Goal: Transaction & Acquisition: Purchase product/service

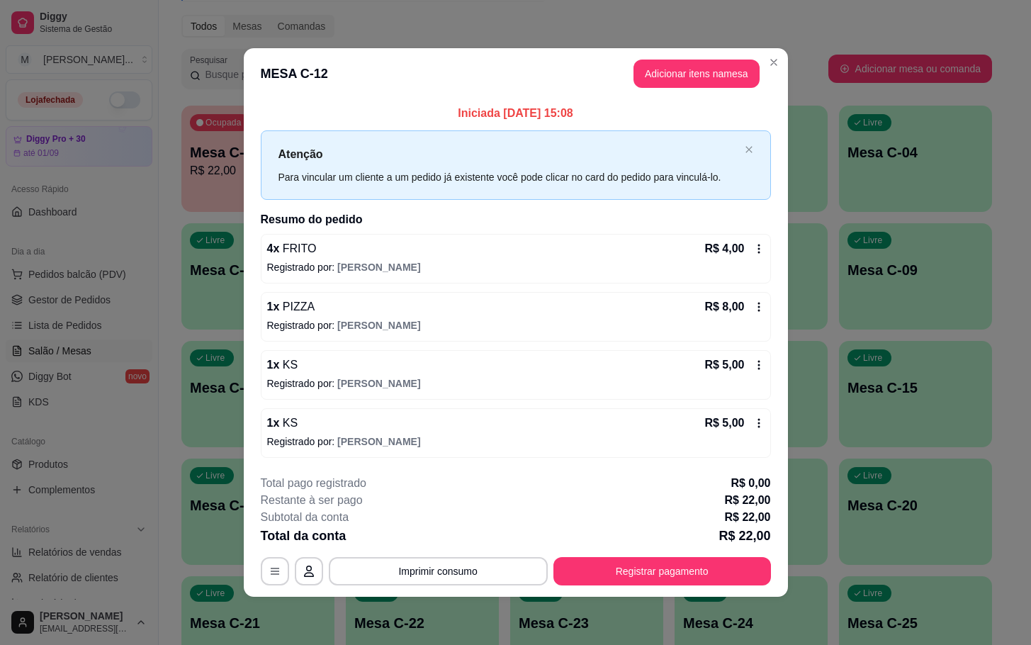
scroll to position [268, 0]
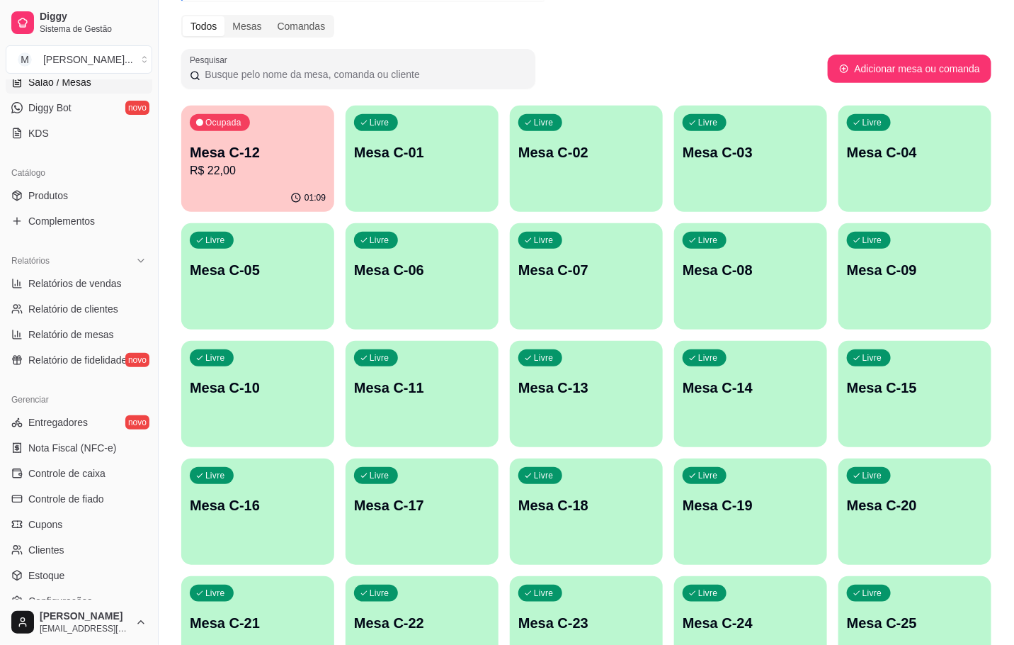
click at [364, 405] on div "Livre Mesa C-11" at bounding box center [422, 385] width 153 height 89
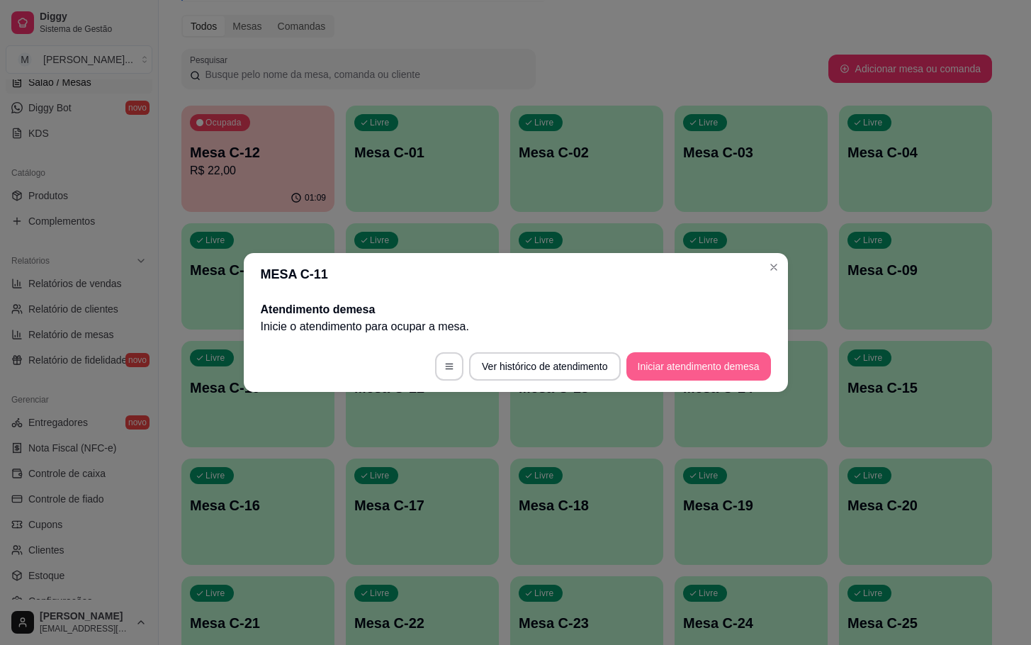
click at [745, 368] on button "Iniciar atendimento de mesa" at bounding box center [698, 366] width 145 height 28
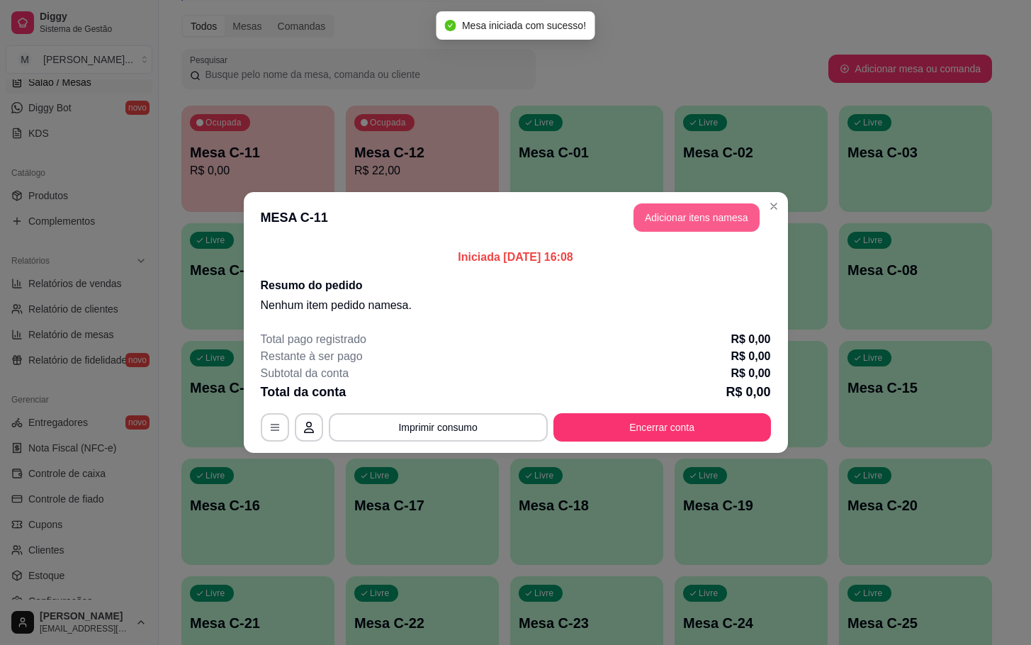
click at [717, 215] on button "Adicionar itens na mesa" at bounding box center [696, 217] width 126 height 28
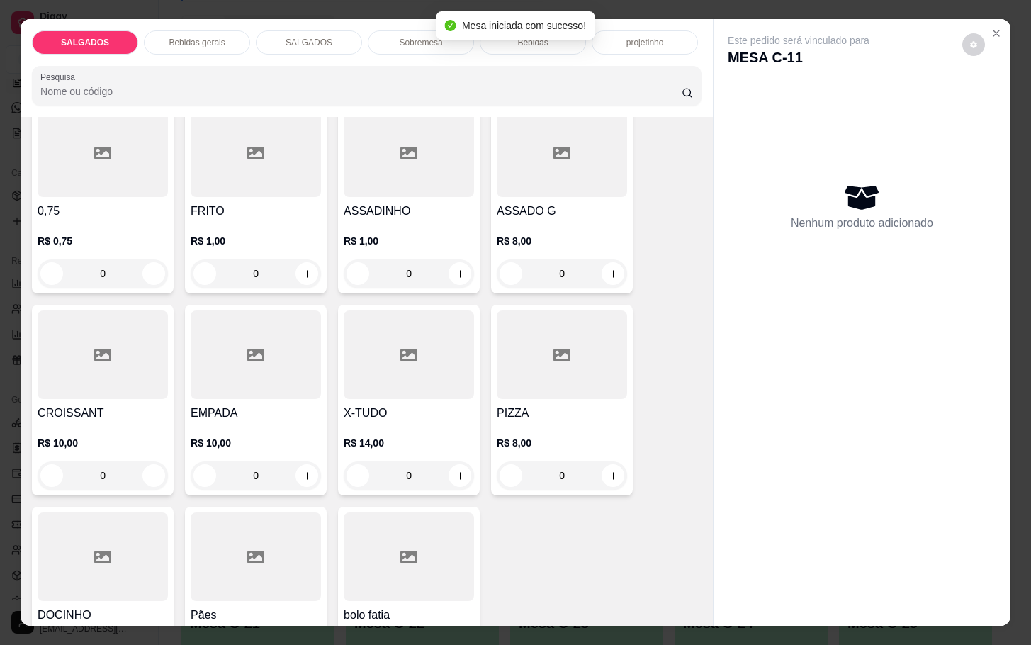
scroll to position [213, 0]
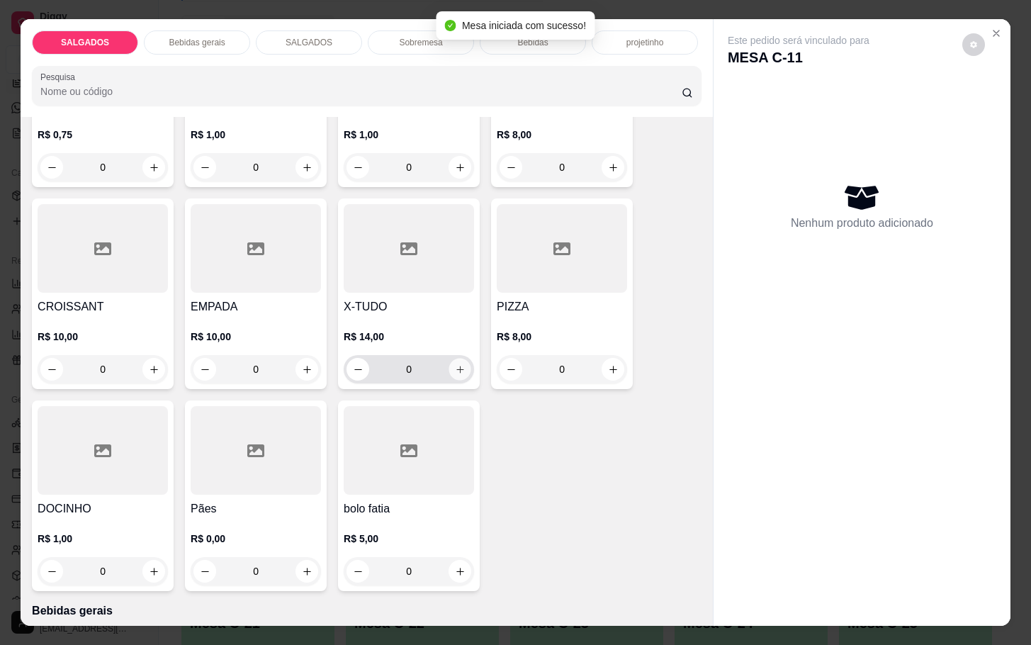
click at [455, 364] on icon "increase-product-quantity" at bounding box center [460, 369] width 11 height 11
type input "1"
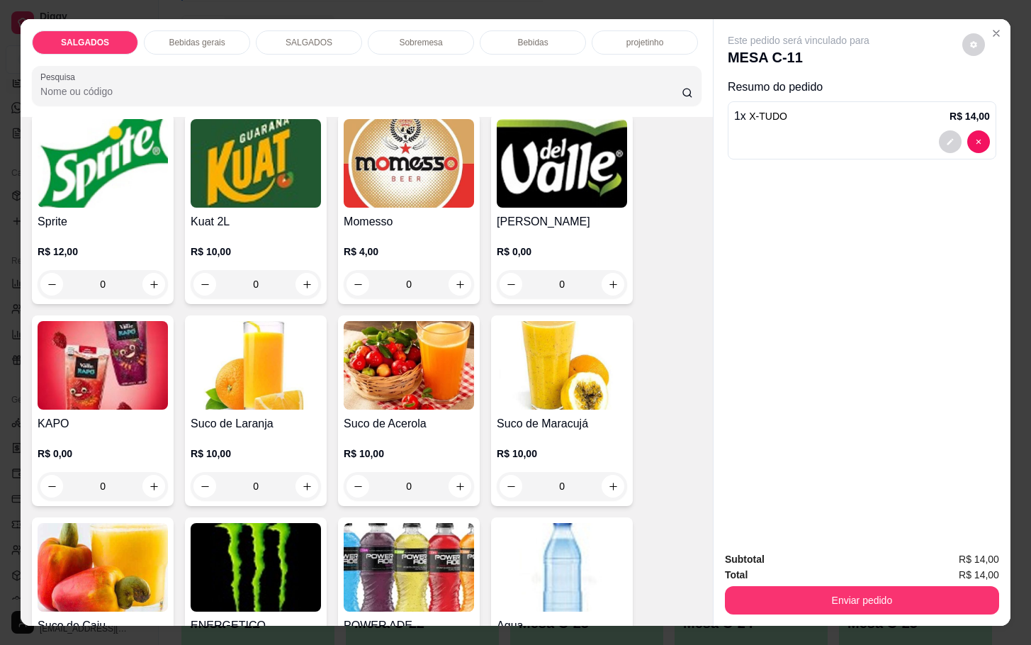
scroll to position [2975, 0]
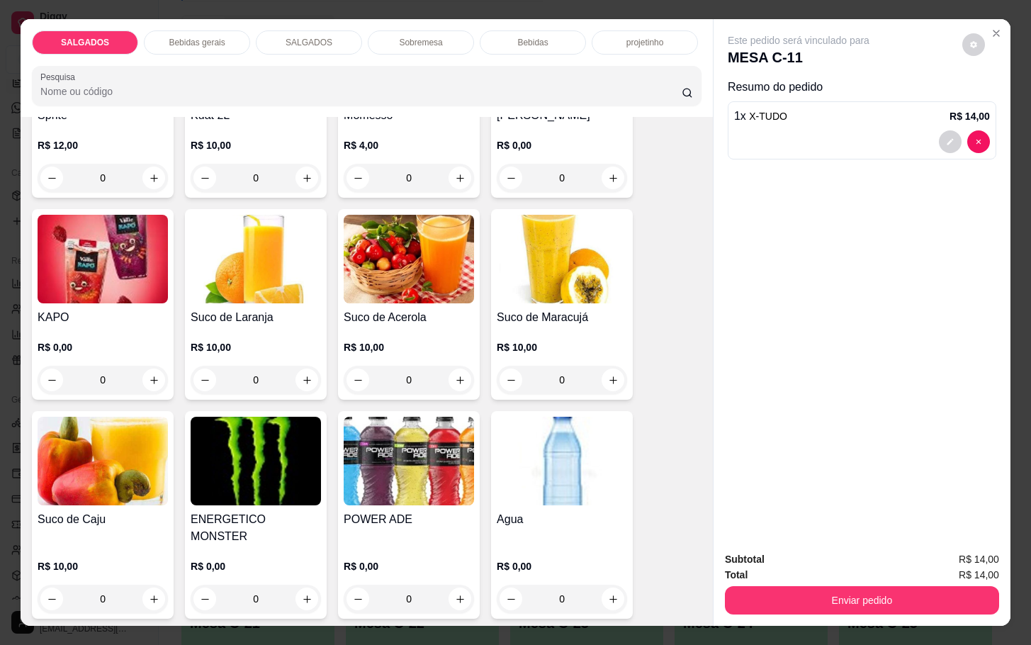
click at [388, 492] on img at bounding box center [409, 461] width 130 height 89
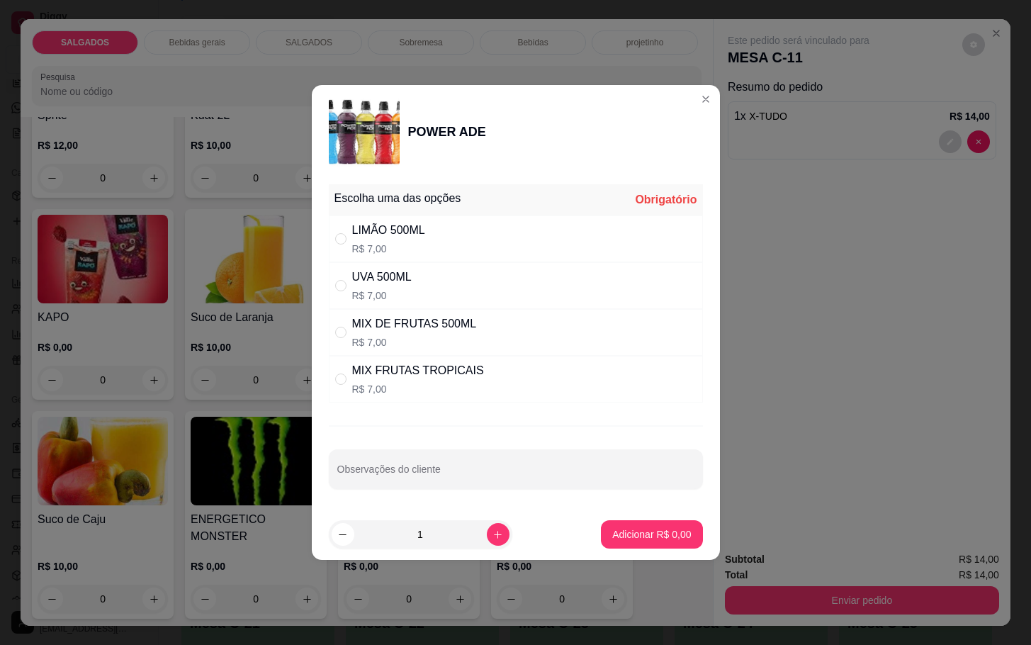
click at [572, 283] on div "UVA 500ML R$ 7,00" at bounding box center [516, 285] width 374 height 47
radio input "true"
click at [626, 540] on p "Adicionar R$ 7,00" at bounding box center [651, 534] width 79 height 14
type input "1"
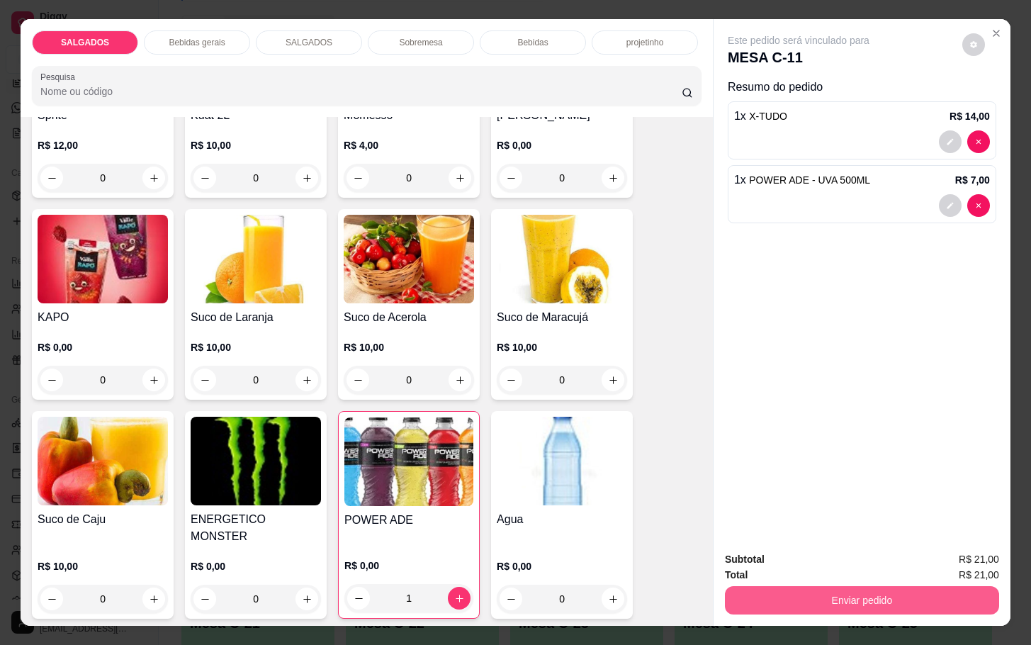
click at [784, 594] on button "Enviar pedido" at bounding box center [862, 600] width 274 height 28
click at [785, 561] on button "Não registrar e enviar pedido" at bounding box center [812, 557] width 147 height 27
